Goal: Find specific page/section: Find specific page/section

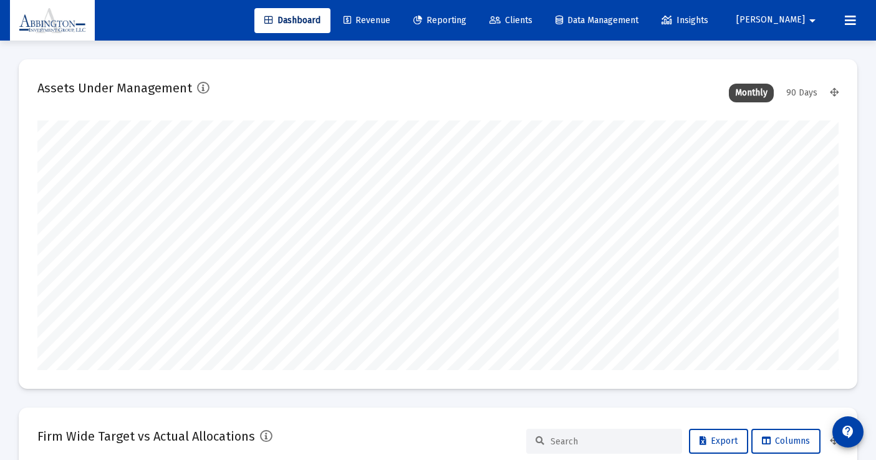
type input "[DATE]"
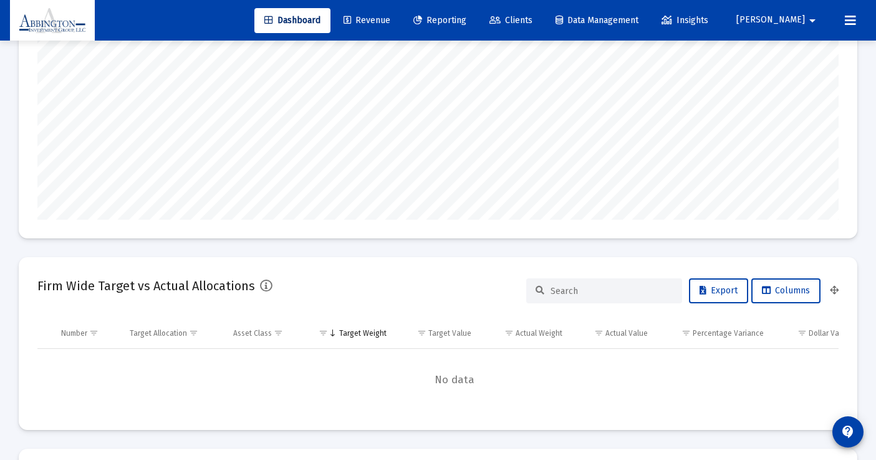
scroll to position [148, 0]
click at [390, 19] on span "Revenue" at bounding box center [367, 20] width 47 height 11
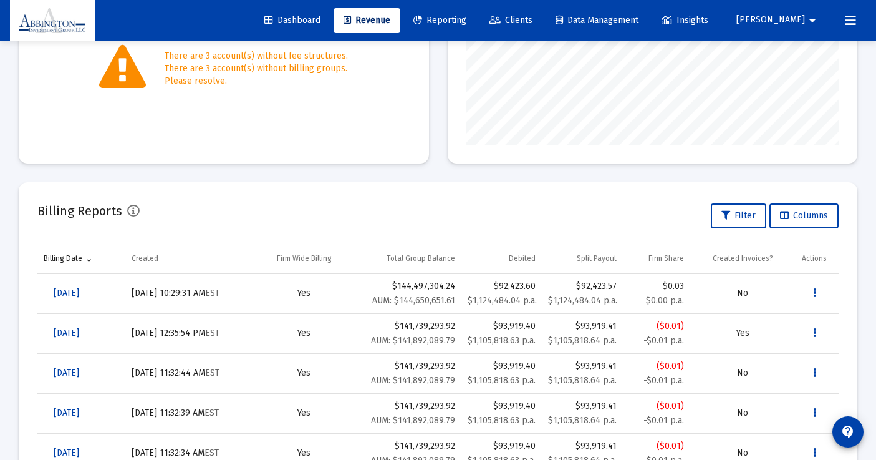
scroll to position [286, 0]
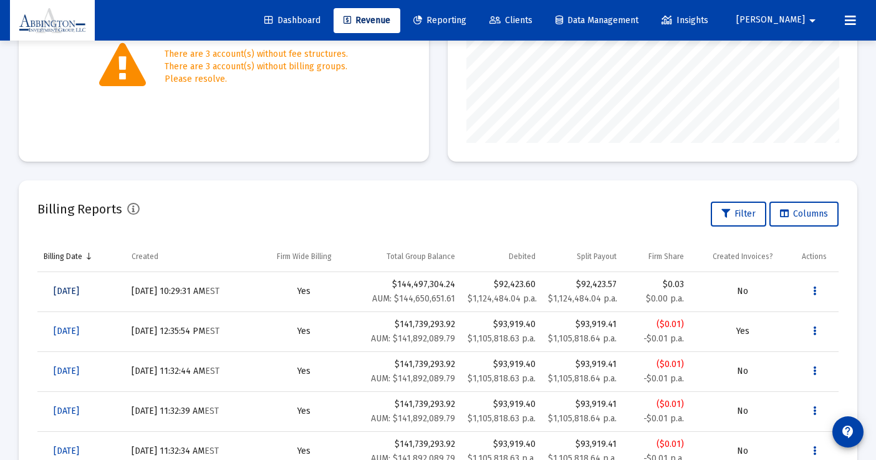
click at [79, 293] on span "[DATE]" at bounding box center [67, 291] width 26 height 11
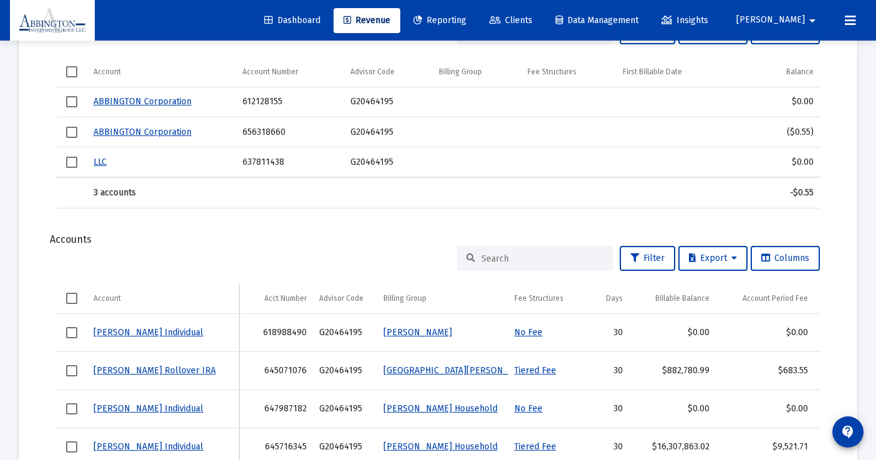
scroll to position [451, 0]
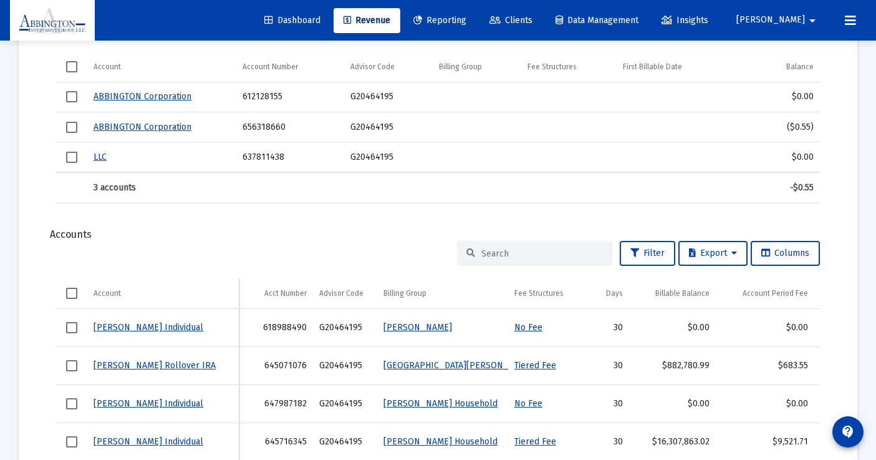
click at [499, 255] on input at bounding box center [542, 253] width 122 height 11
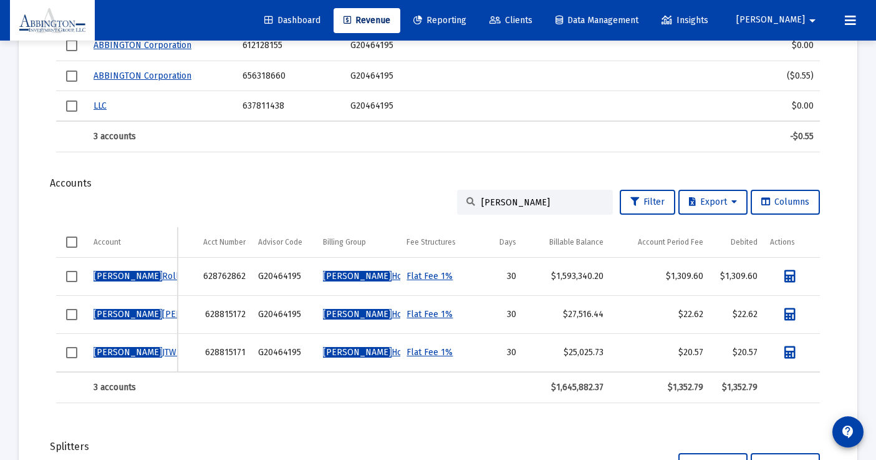
scroll to position [500, 0]
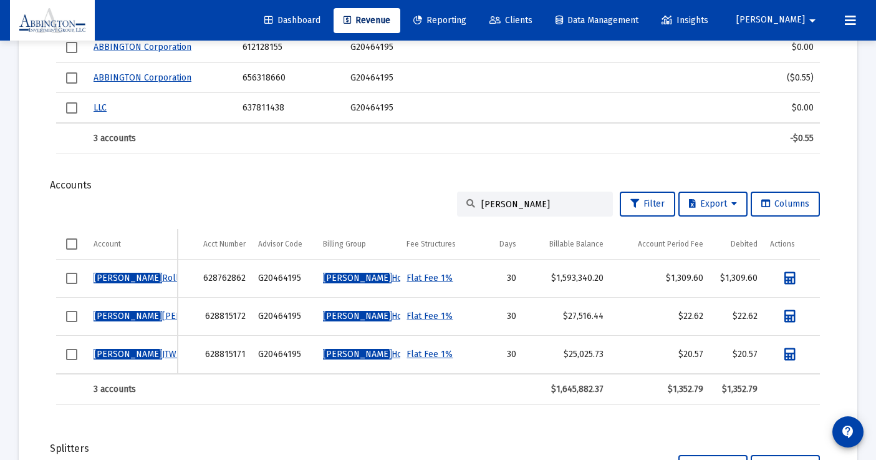
type input "[PERSON_NAME]"
